Goal: Transaction & Acquisition: Purchase product/service

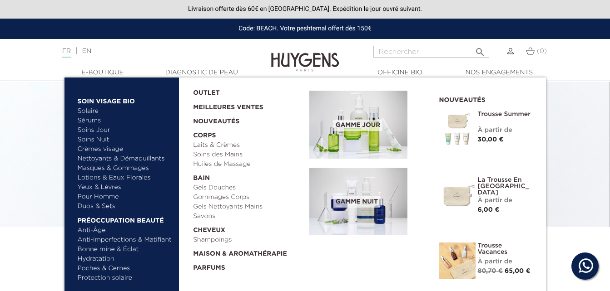
click at [103, 207] on link "Duos & Sets" at bounding box center [125, 207] width 95 height 10
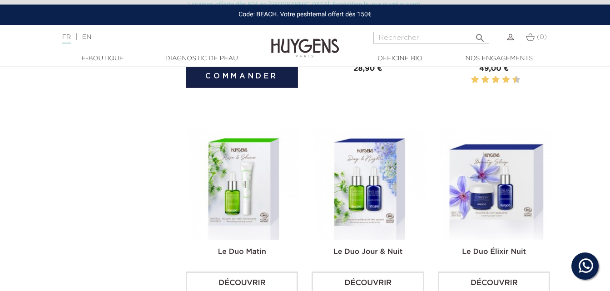
scroll to position [441, 0]
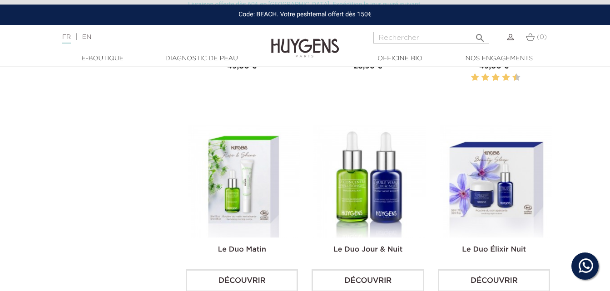
click at [363, 175] on img at bounding box center [369, 181] width 112 height 112
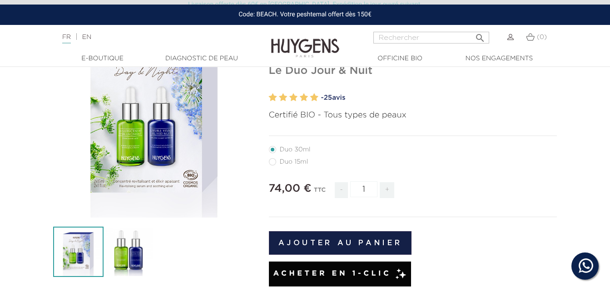
scroll to position [102, 0]
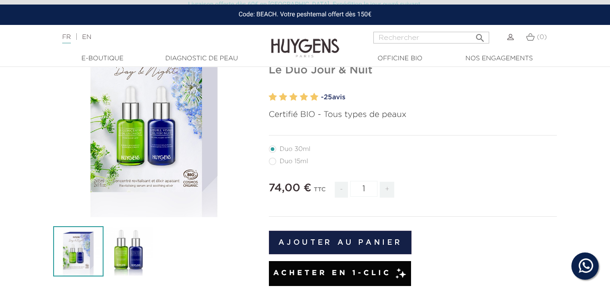
click at [275, 162] on label41"] "Duo 15ml" at bounding box center [294, 161] width 50 height 7
radio input "true"
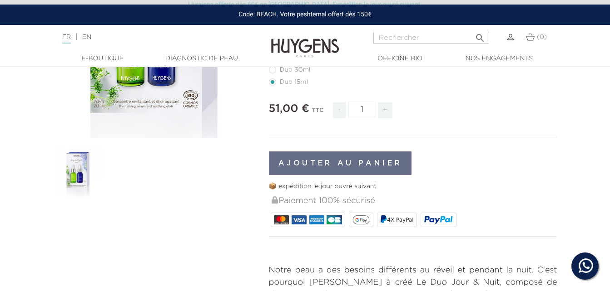
scroll to position [182, 0]
